Goal: Task Accomplishment & Management: Manage account settings

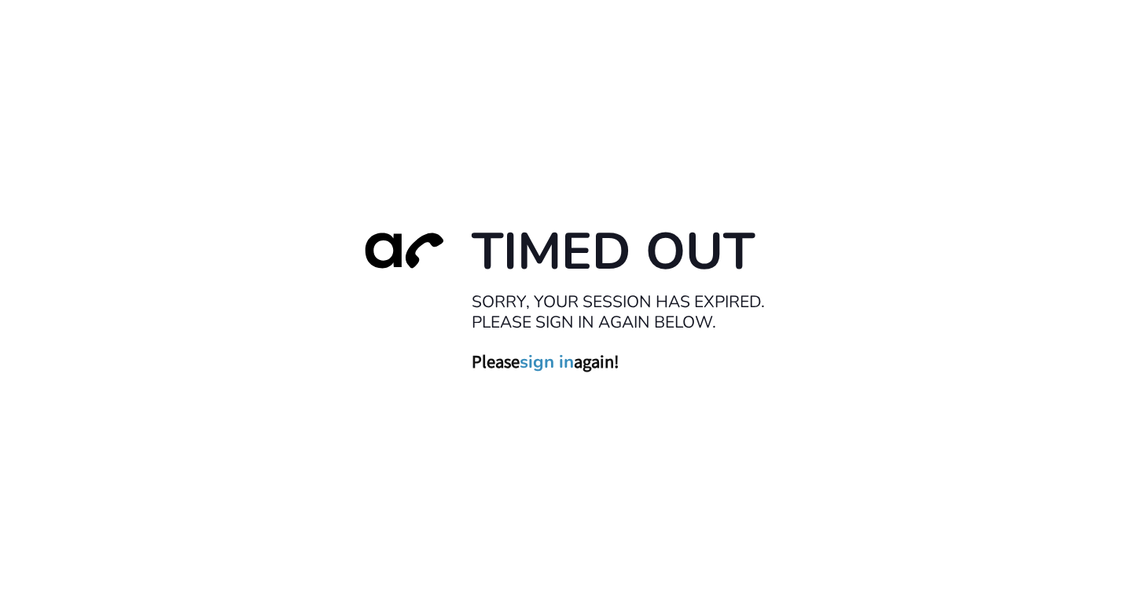
click at [520, 358] on h3 "Please sign in again!" at bounding box center [629, 361] width 314 height 23
click at [539, 358] on link "sign in" at bounding box center [547, 362] width 54 height 22
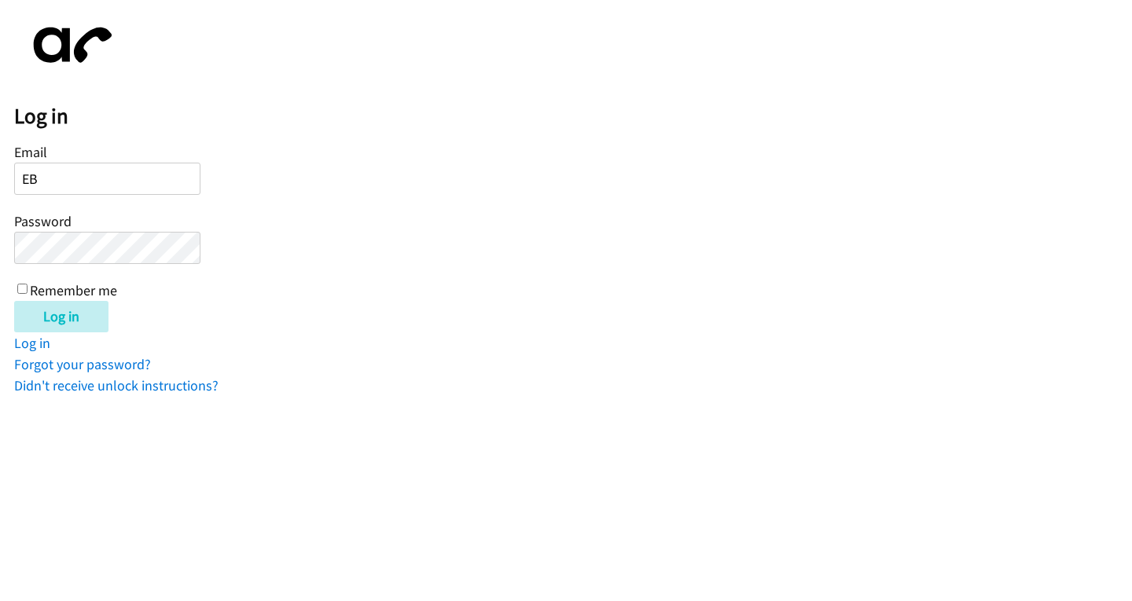
type input "E"
type input "ebuenafe@lendingpoint.com"
click at [14, 301] on input "Log in" at bounding box center [61, 316] width 94 height 31
